Goal: Task Accomplishment & Management: Manage account settings

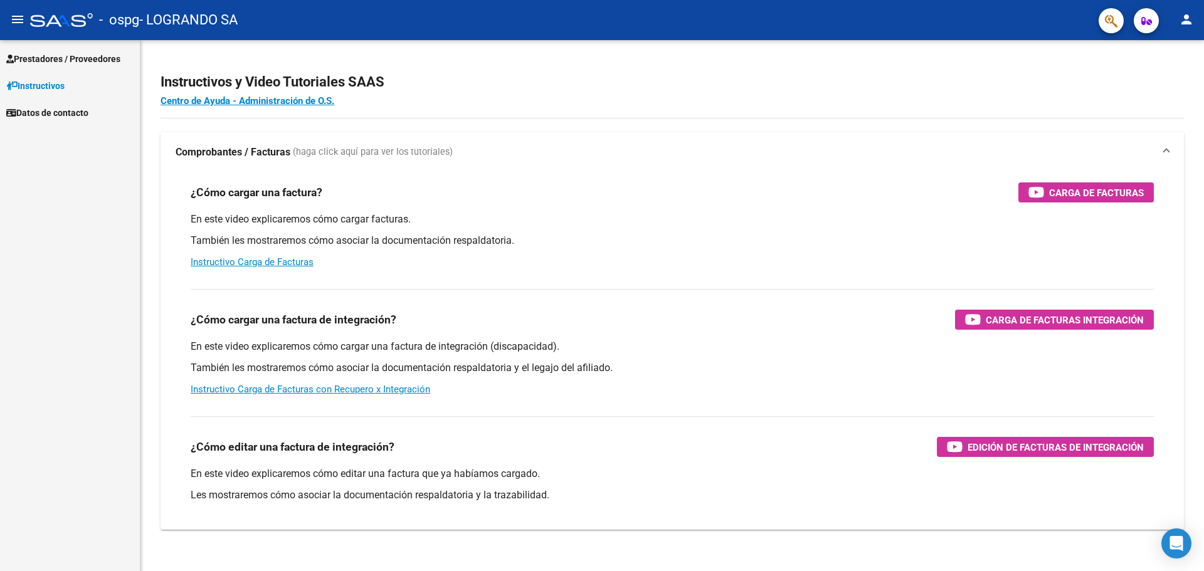
click at [34, 56] on span "Prestadores / Proveedores" at bounding box center [63, 59] width 114 height 14
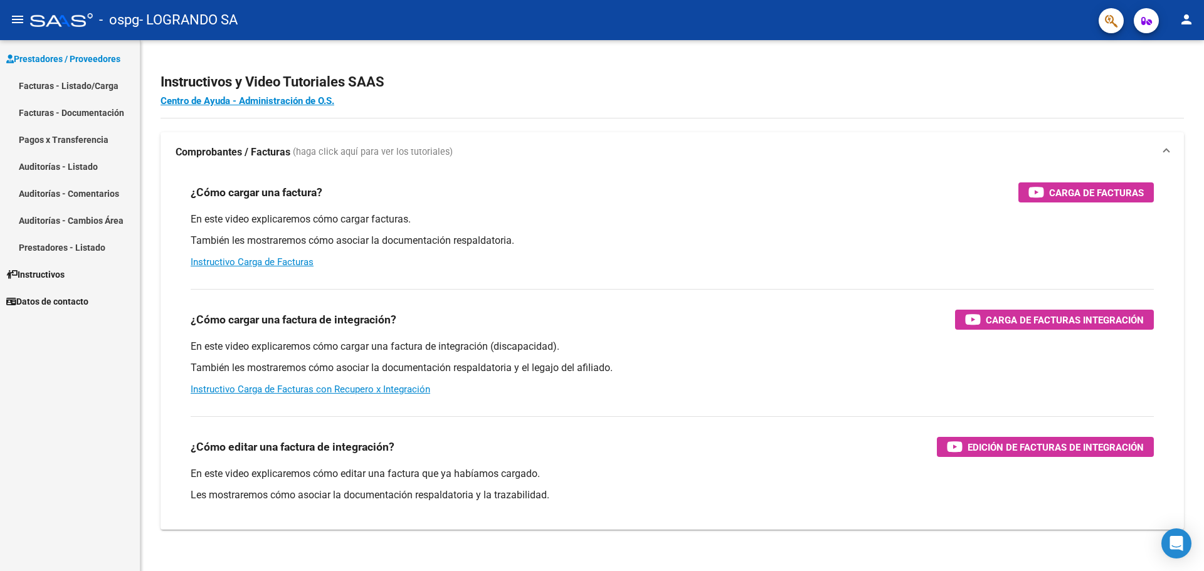
click at [53, 85] on link "Facturas - Listado/Carga" at bounding box center [70, 85] width 140 height 27
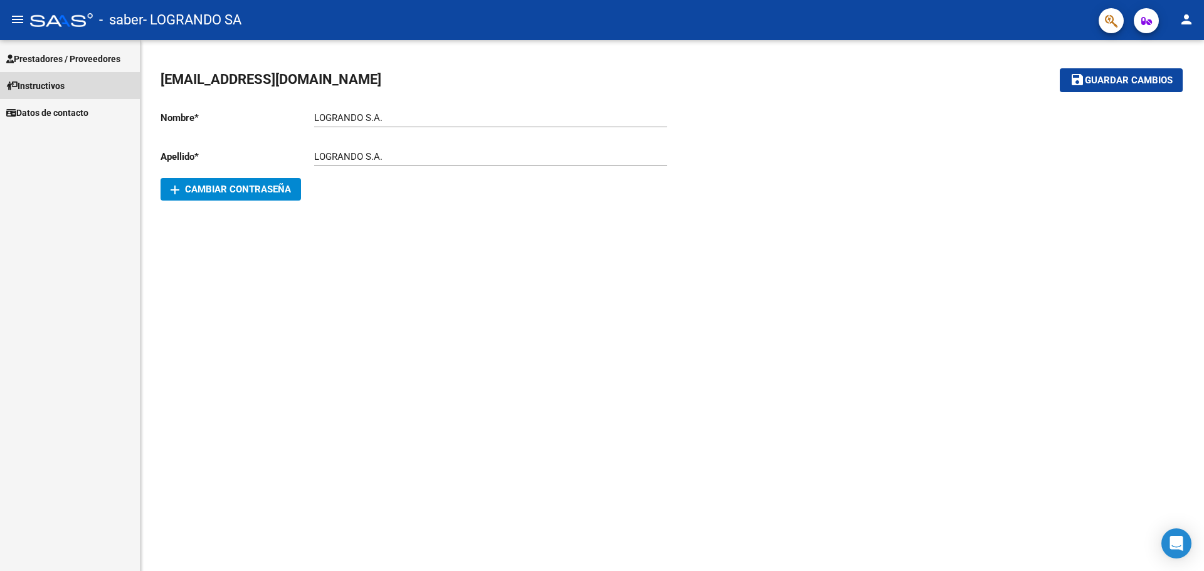
click at [41, 86] on span "Instructivos" at bounding box center [35, 86] width 58 height 14
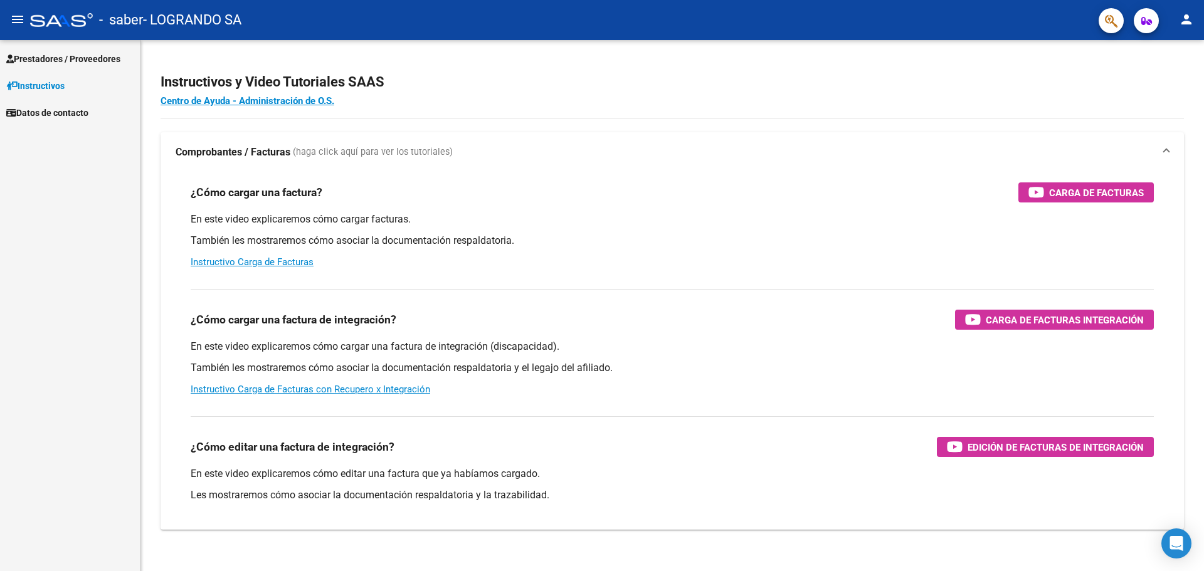
click at [41, 56] on span "Prestadores / Proveedores" at bounding box center [63, 59] width 114 height 14
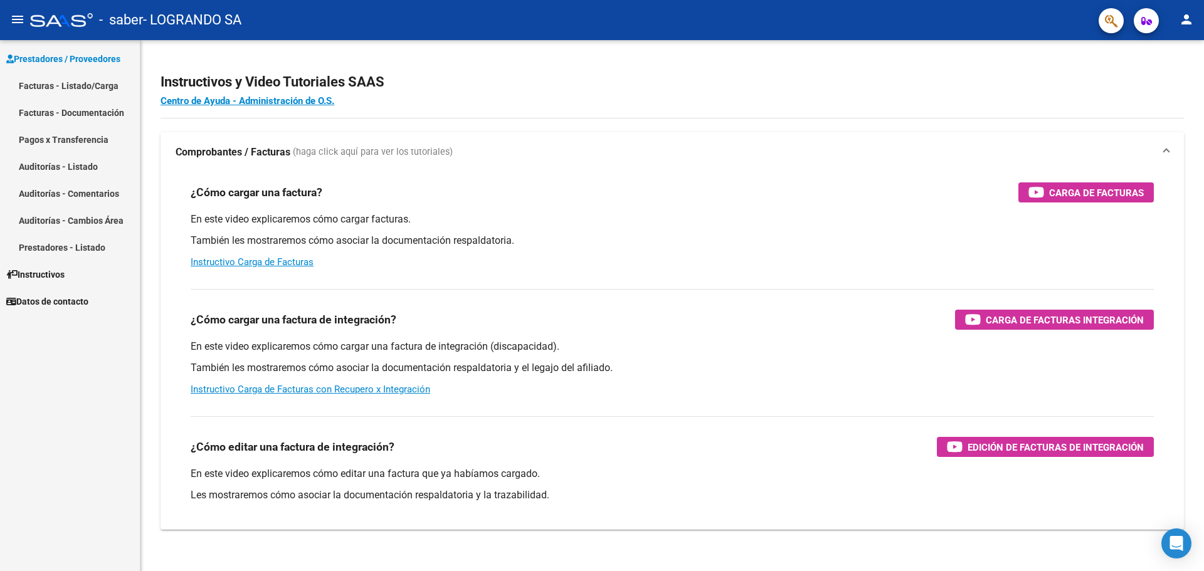
click at [64, 83] on link "Facturas - Listado/Carga" at bounding box center [70, 85] width 140 height 27
